Goal: Information Seeking & Learning: Find specific fact

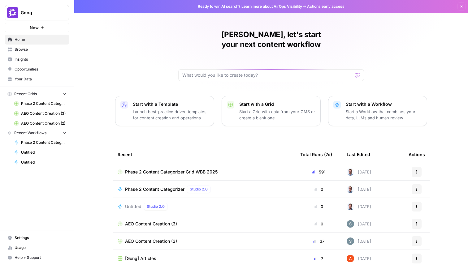
click at [31, 57] on span "Insights" at bounding box center [41, 60] width 52 height 6
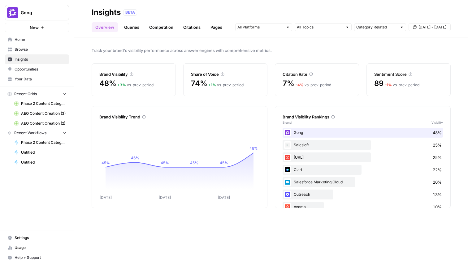
click at [194, 24] on link "Citations" at bounding box center [192, 27] width 25 height 10
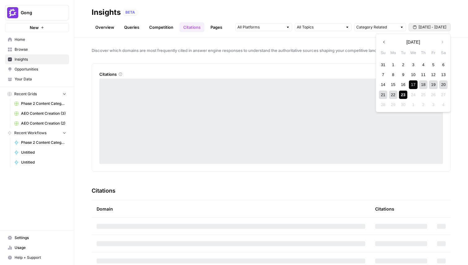
click at [433, 25] on span "[DATE] - [DATE]" at bounding box center [433, 27] width 28 height 6
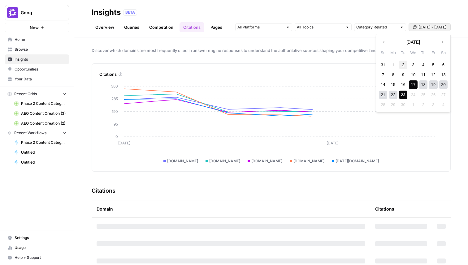
click at [403, 63] on div "2" at bounding box center [403, 65] width 8 height 8
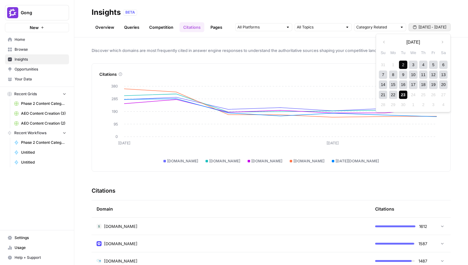
click at [403, 97] on div "23" at bounding box center [403, 95] width 8 height 8
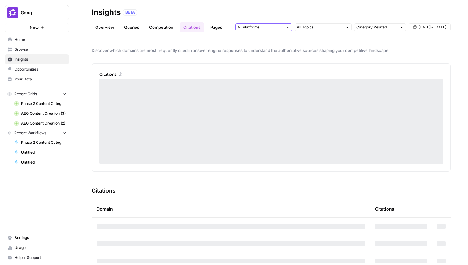
click at [275, 29] on input "text" at bounding box center [260, 27] width 46 height 6
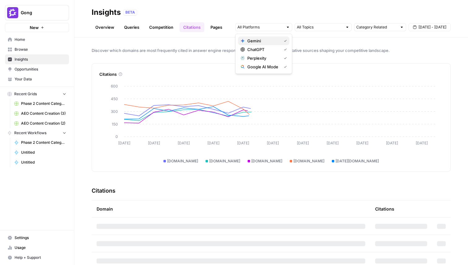
click at [274, 42] on span "Gemini" at bounding box center [263, 41] width 32 height 6
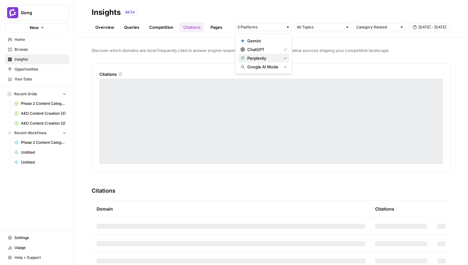
click at [274, 56] on span "Perplexity" at bounding box center [263, 58] width 32 height 6
click at [273, 70] on span "Google AI Mode" at bounding box center [263, 67] width 32 height 6
click at [362, 62] on div "Discover which domains are most frequently cited in answer engine responses to …" at bounding box center [271, 151] width 394 height 228
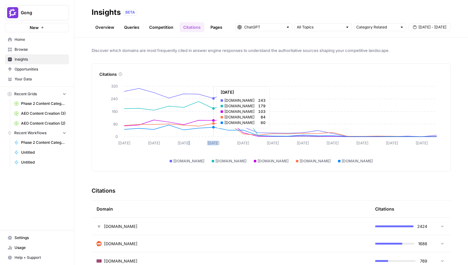
drag, startPoint x: 227, startPoint y: 93, endPoint x: 189, endPoint y: 93, distance: 37.8
click at [189, 93] on icon "[DATE] [DATE] [DATE] [DATE] Sep [DATE] Sep [DATE] Sep [DATE] Sep 22 0 80 160 24…" at bounding box center [271, 121] width 344 height 85
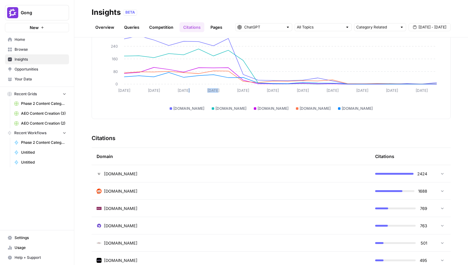
scroll to position [54, 0]
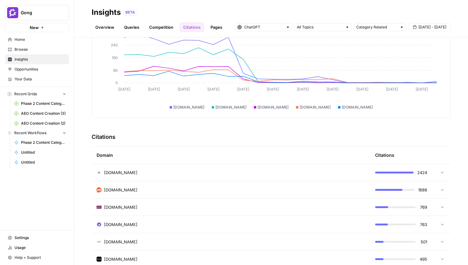
click at [254, 185] on td "[DOMAIN_NAME]" at bounding box center [231, 189] width 279 height 17
click at [151, 208] on span "[URL][DOMAIN_NAME]" at bounding box center [128, 207] width 44 height 6
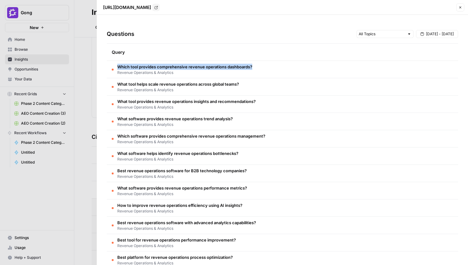
drag, startPoint x: 257, startPoint y: 67, endPoint x: 118, endPoint y: 67, distance: 139.0
click at [118, 67] on td "Which tool provides comprehensive revenue operations dashboards? Revenue Operat…" at bounding box center [282, 69] width 351 height 17
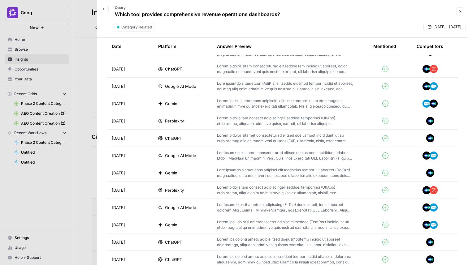
scroll to position [257, 0]
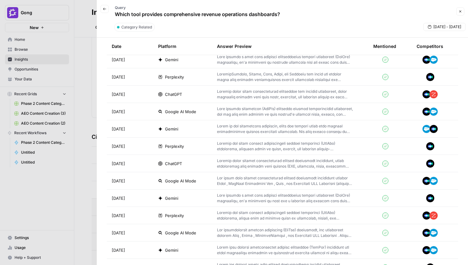
click at [173, 92] on span "ChatGPT" at bounding box center [173, 94] width 17 height 6
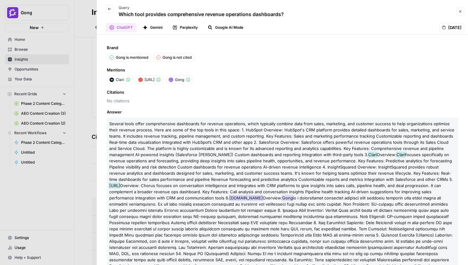
click at [109, 10] on icon "button" at bounding box center [110, 9] width 4 height 4
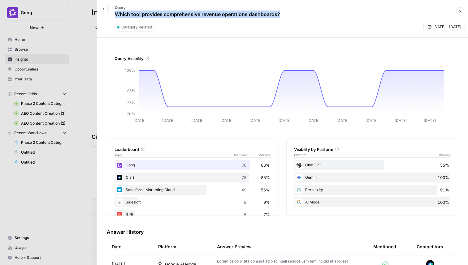
drag, startPoint x: 287, startPoint y: 14, endPoint x: 115, endPoint y: 15, distance: 171.8
click at [115, 15] on div "Back Query Which tool provides comprehensive revenue operations dashboards?" at bounding box center [278, 11] width 354 height 18
copy p "Which tool provides comprehensive revenue operations dashboards?"
